Goal: Task Accomplishment & Management: Manage account settings

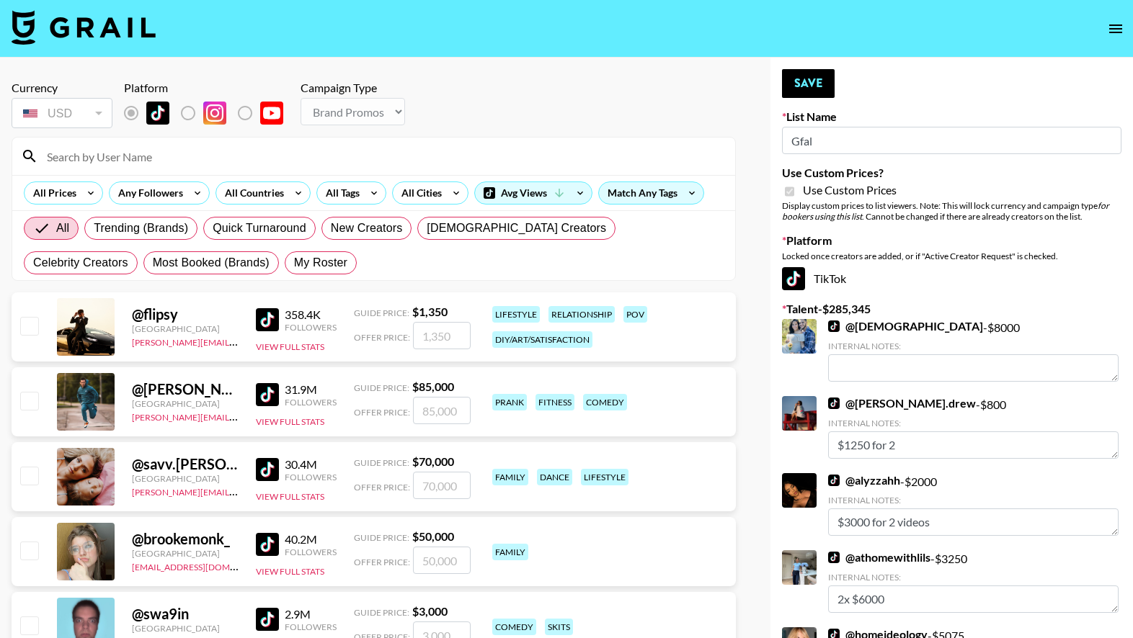
select select "Brand"
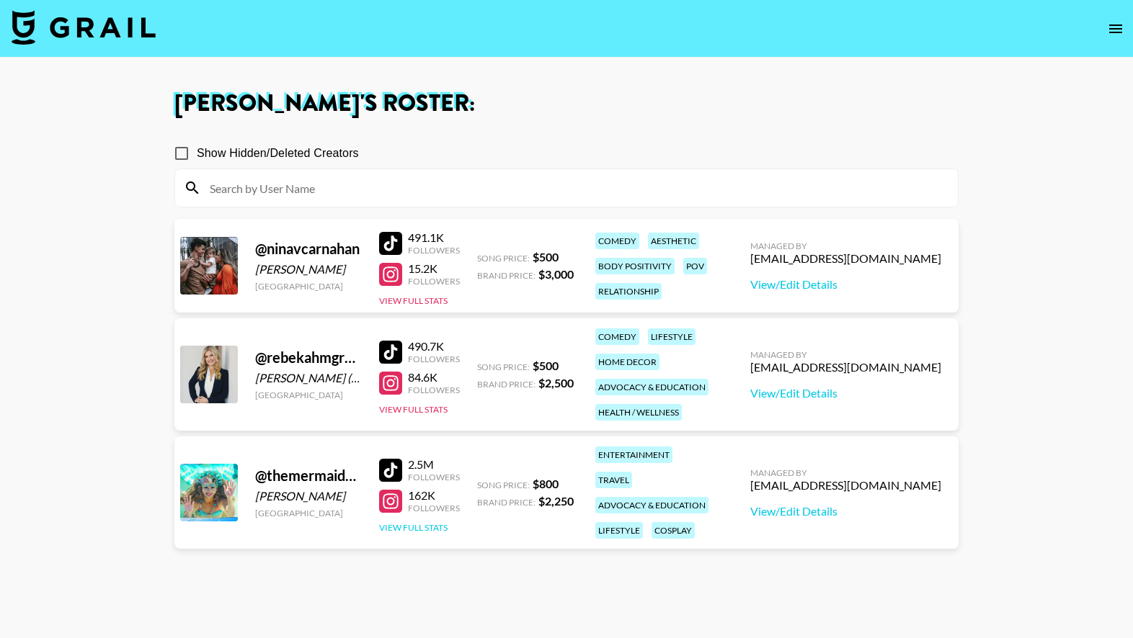
click at [429, 522] on button "View Full Stats" at bounding box center [413, 527] width 68 height 11
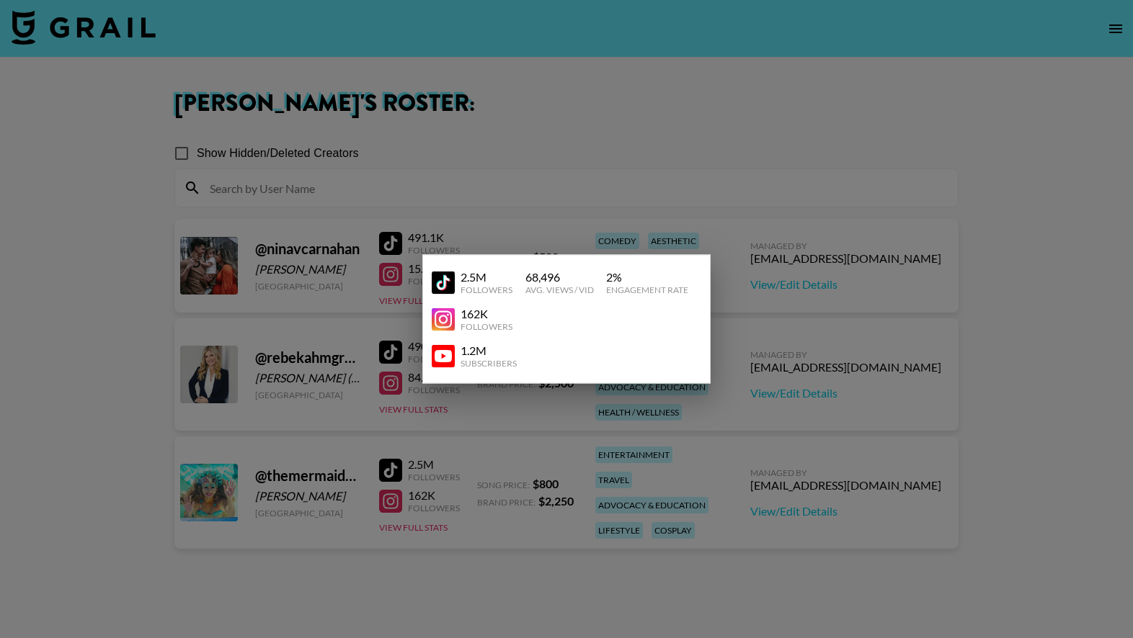
click at [496, 516] on div at bounding box center [566, 319] width 1133 height 638
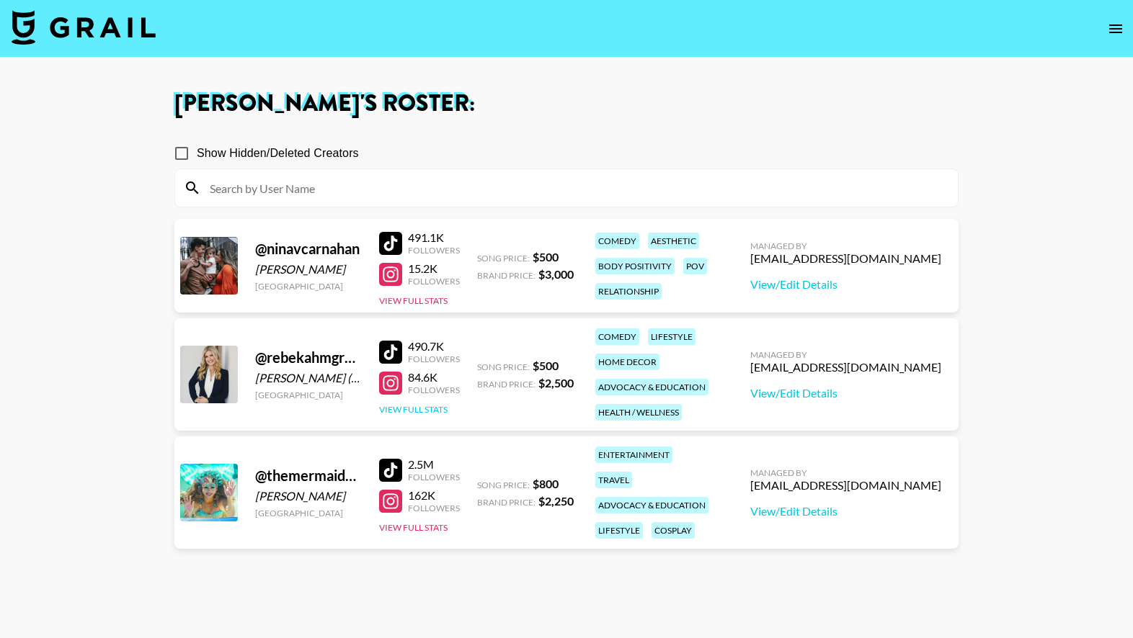
click at [432, 414] on button "View Full Stats" at bounding box center [413, 409] width 68 height 11
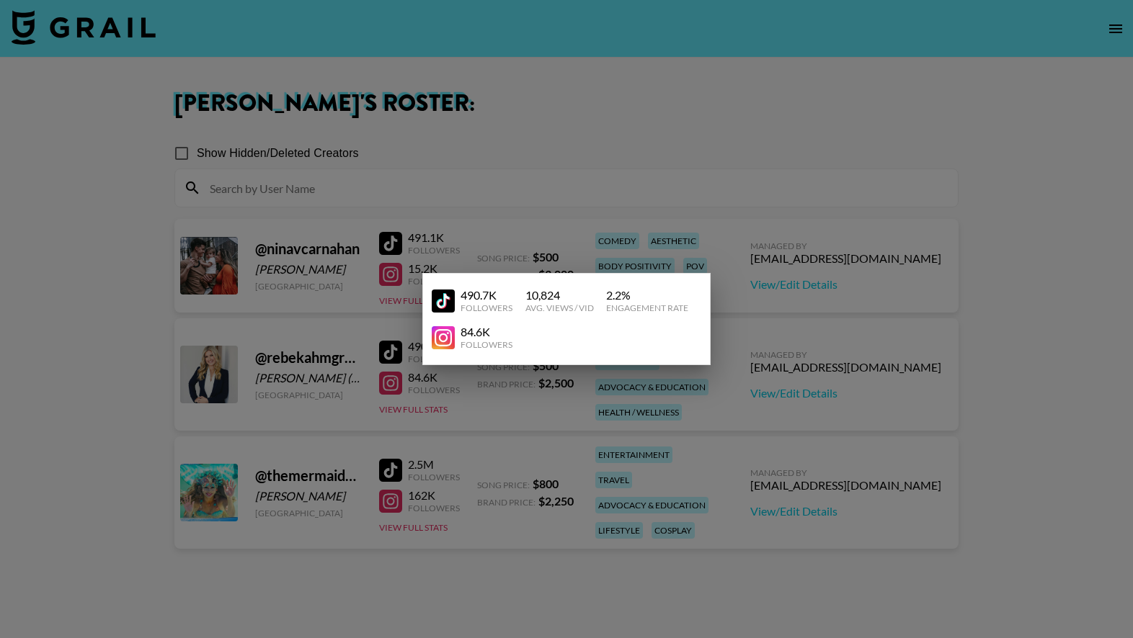
click at [480, 421] on div at bounding box center [566, 319] width 1133 height 638
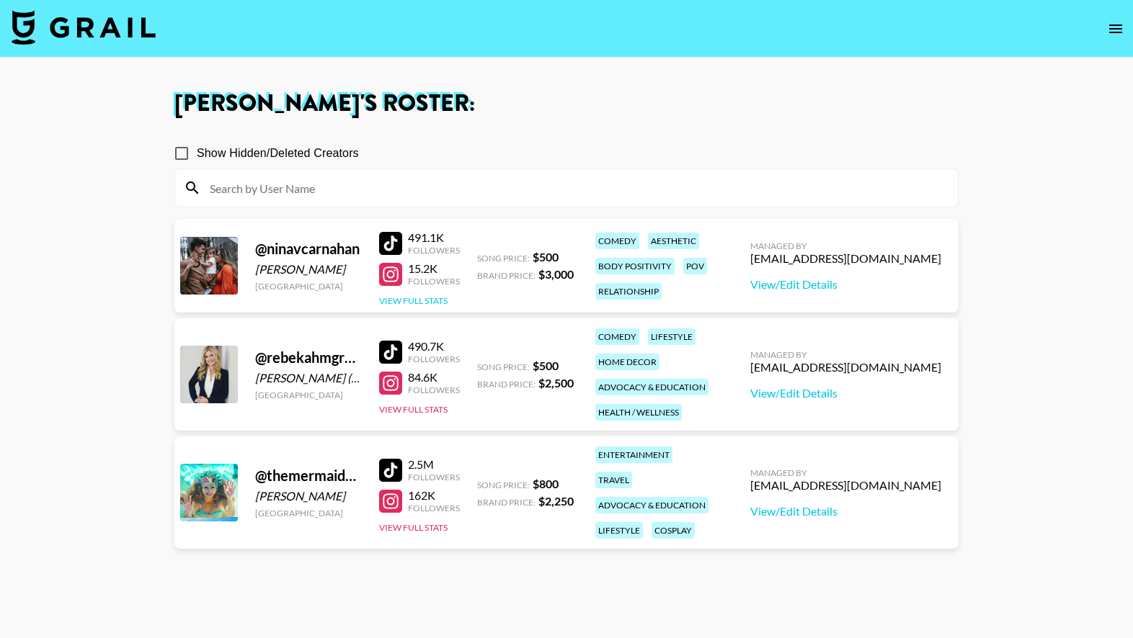
click at [424, 298] on button "View Full Stats" at bounding box center [413, 300] width 68 height 11
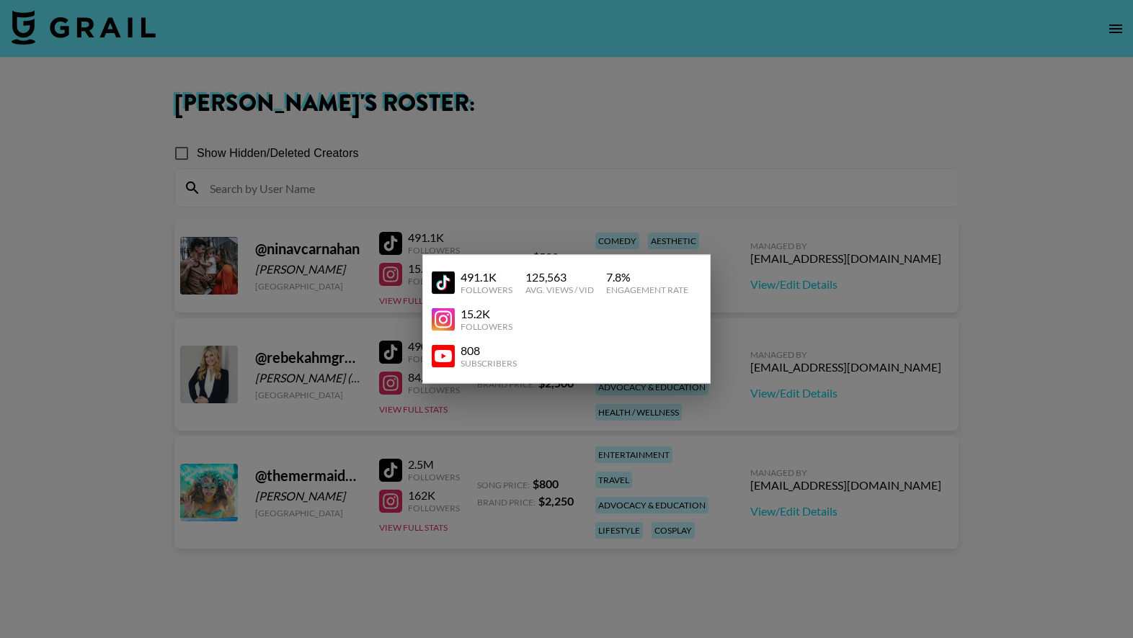
click at [359, 306] on div at bounding box center [566, 319] width 1133 height 638
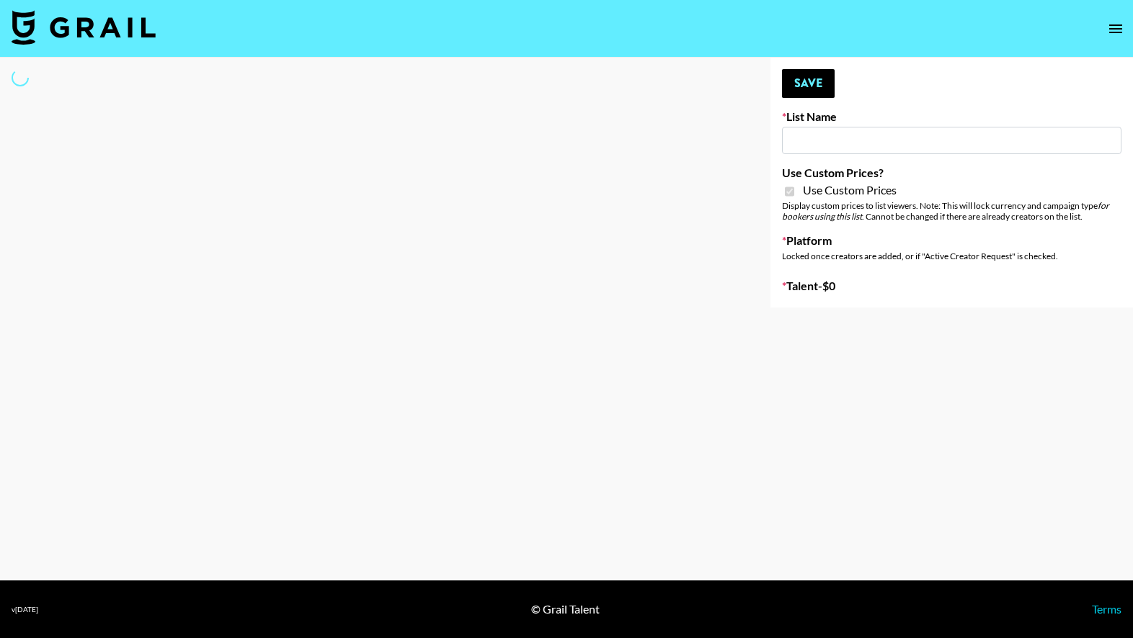
type input "Milan Laser"
checkbox input "true"
select select "Brand"
type input "Galaxy Lamps"
checkbox input "true"
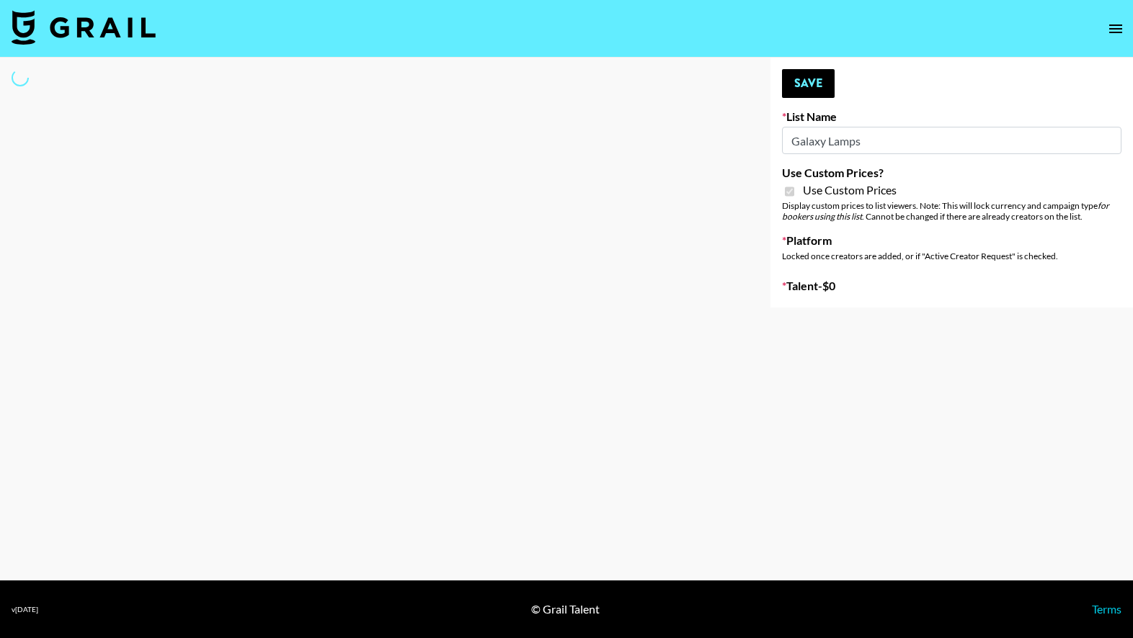
select select "Brand"
